Goal: Check status: Check status

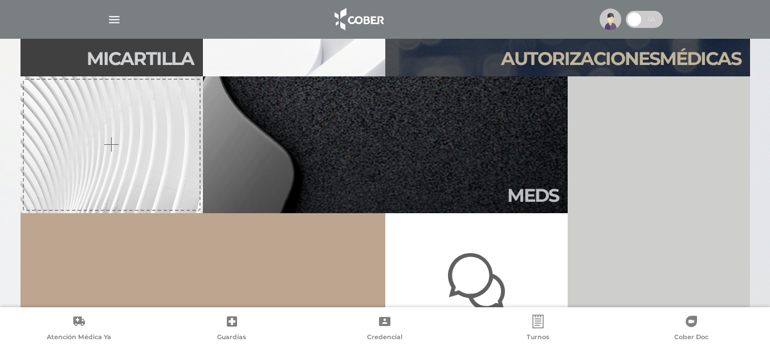
scroll to position [285, 0]
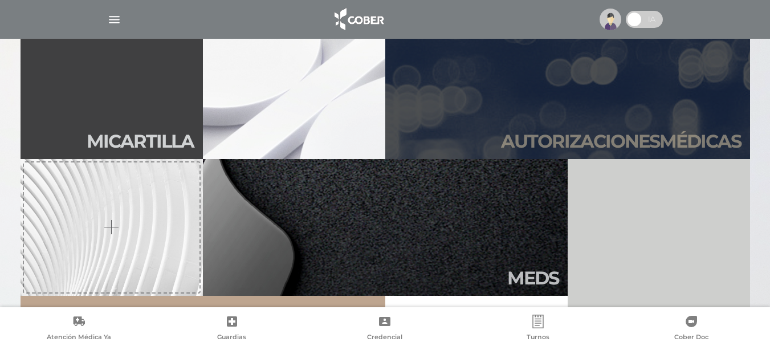
click at [625, 105] on link "Autori zaciones médicas" at bounding box center [567, 90] width 365 height 137
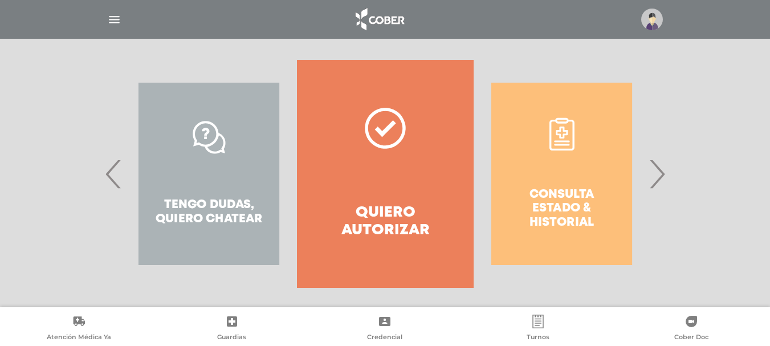
scroll to position [226, 0]
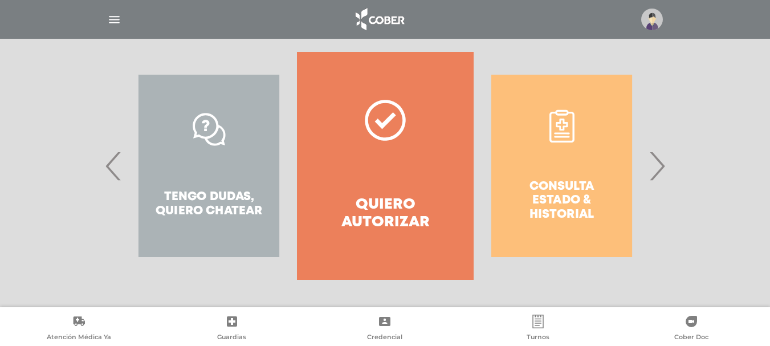
click at [594, 190] on div "Consulta estado & historial" at bounding box center [561, 166] width 176 height 228
click at [551, 211] on div "Consulta estado & historial" at bounding box center [561, 166] width 176 height 228
click at [660, 165] on span "›" at bounding box center [656, 166] width 22 height 62
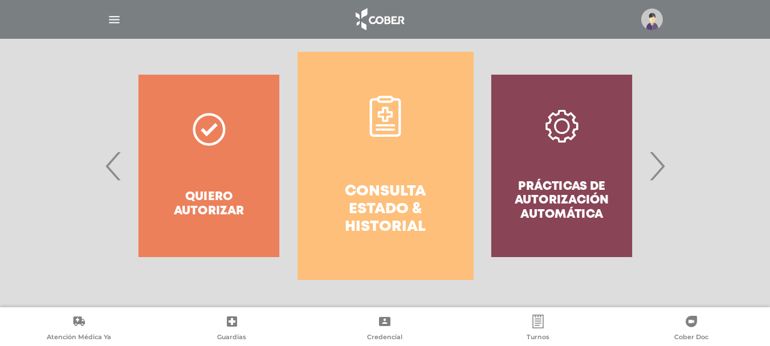
click at [375, 184] on h4 "Consulta estado & historial" at bounding box center [385, 210] width 135 height 54
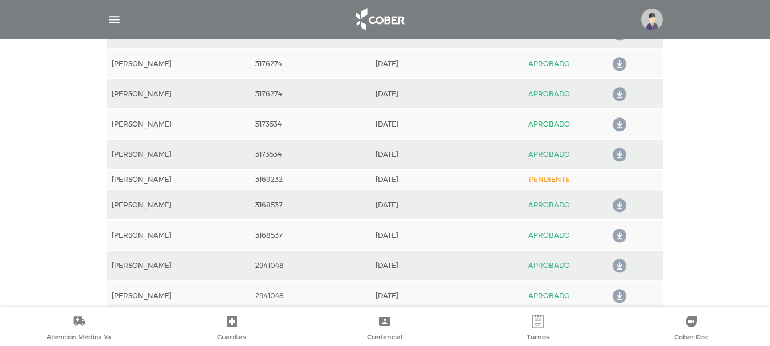
scroll to position [677, 0]
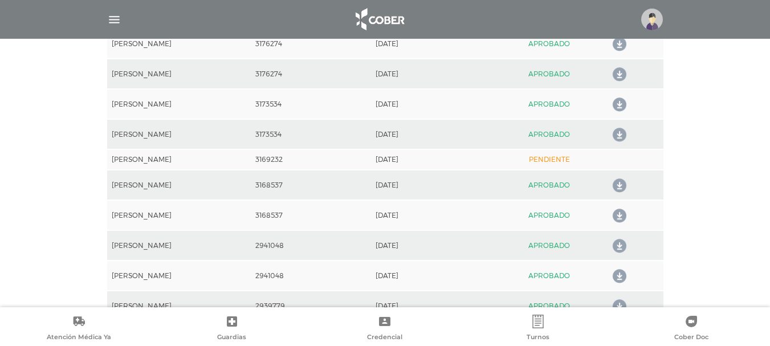
click at [621, 161] on td at bounding box center [634, 159] width 57 height 21
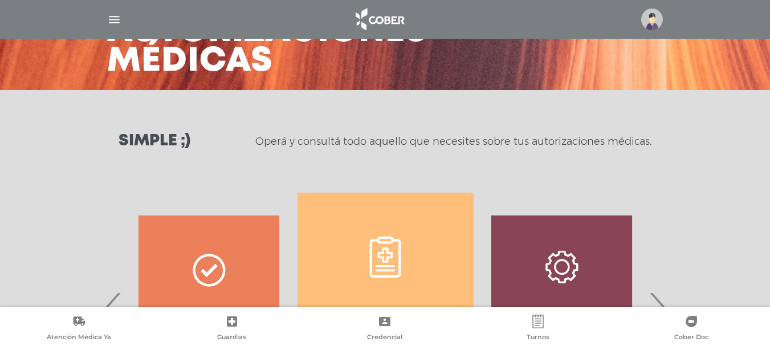
scroll to position [0, 0]
